Goal: Find specific page/section

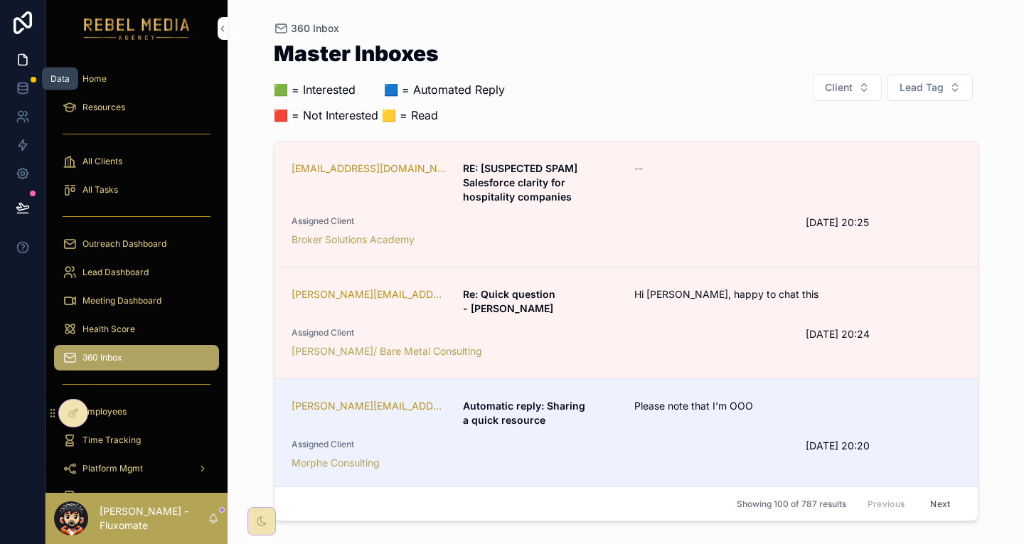
click at [18, 88] on icon at bounding box center [22, 91] width 9 height 6
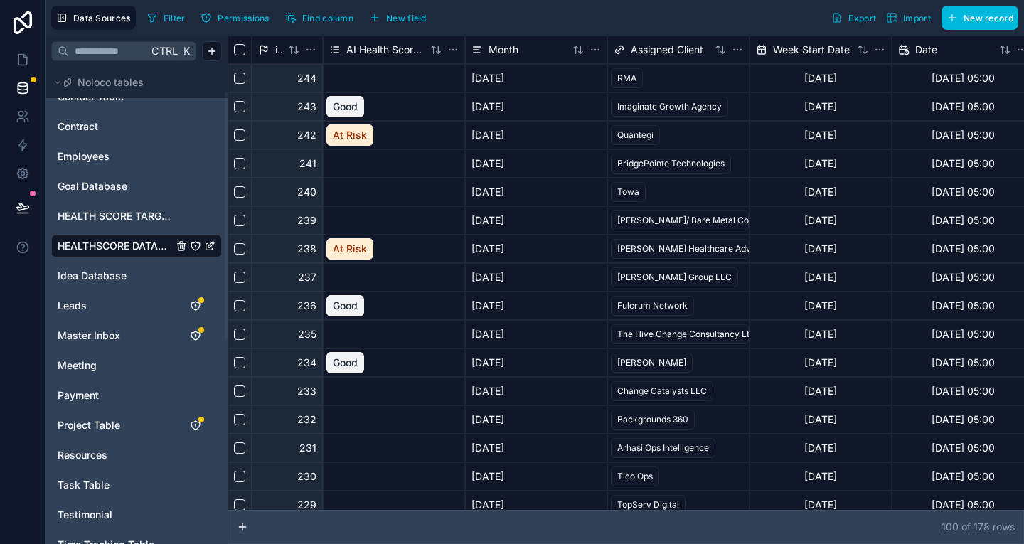
scroll to position [88, 0]
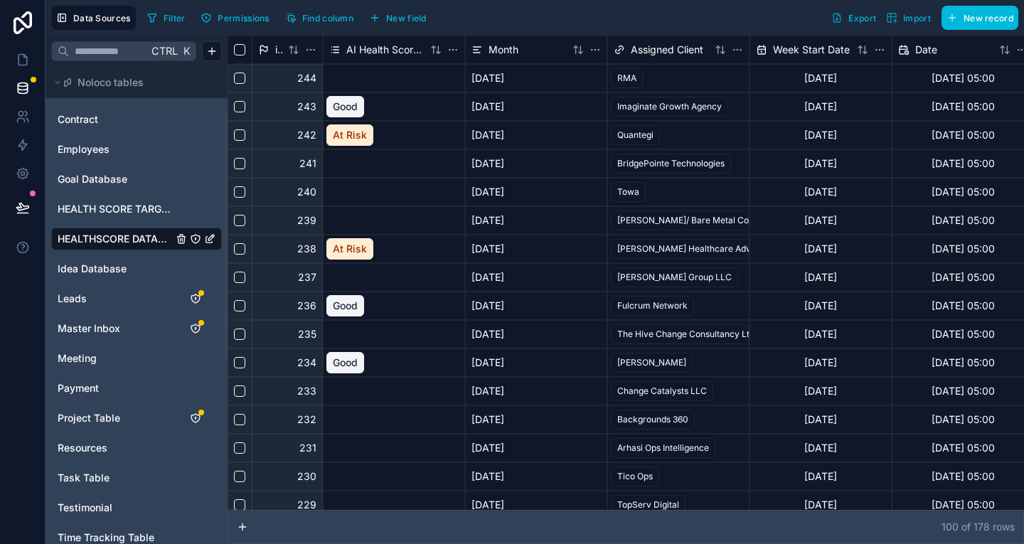
click at [85, 407] on div "Project Table" at bounding box center [136, 418] width 171 height 23
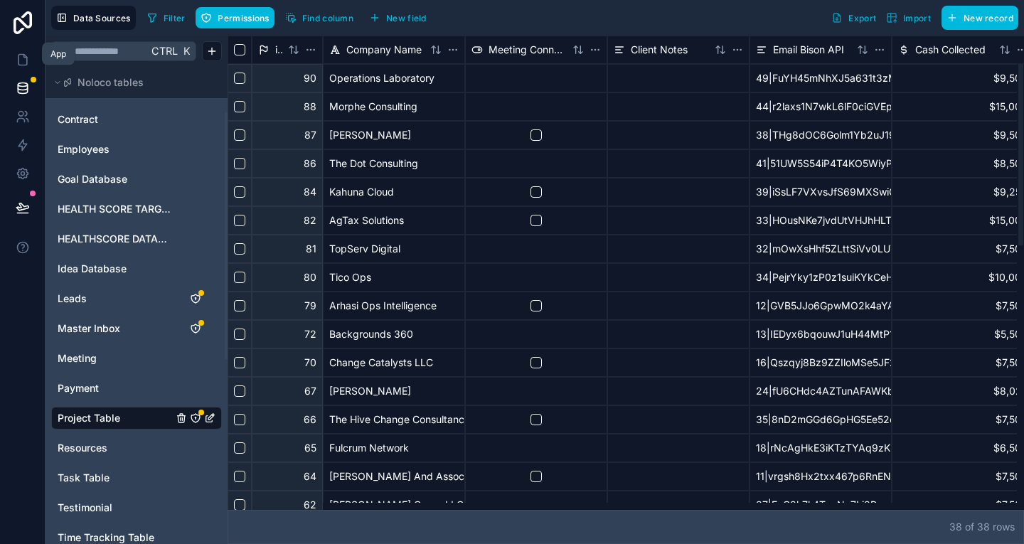
click at [26, 53] on icon at bounding box center [23, 60] width 14 height 14
